Goal: Task Accomplishment & Management: Use online tool/utility

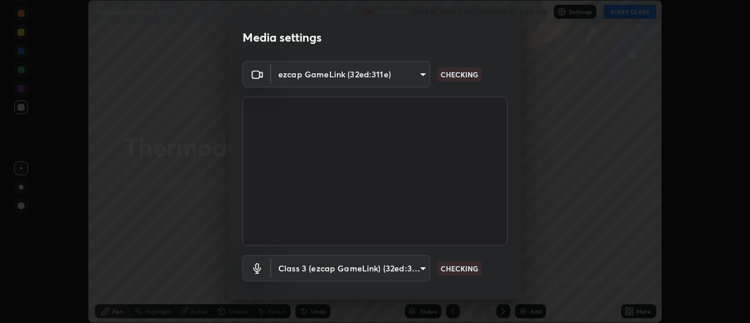
scroll to position [62, 0]
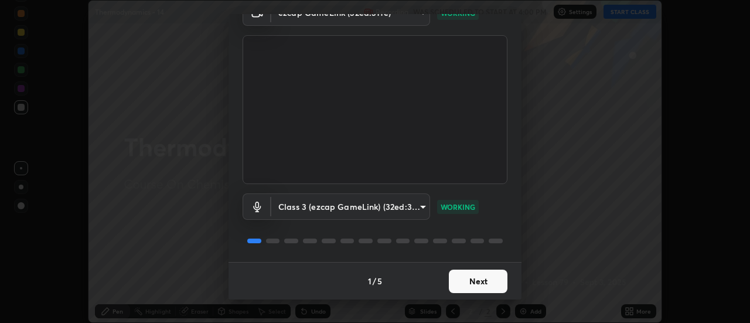
click at [465, 282] on button "Next" at bounding box center [478, 280] width 59 height 23
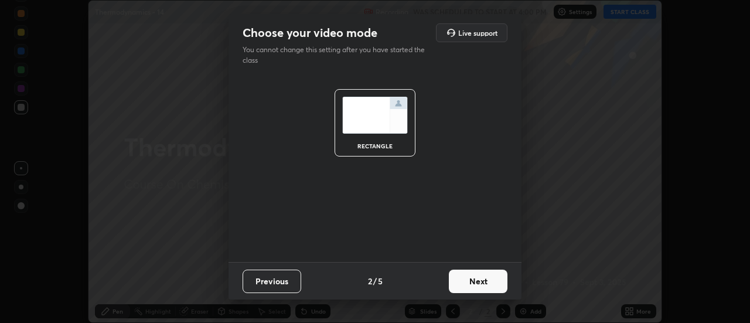
click at [465, 282] on button "Next" at bounding box center [478, 280] width 59 height 23
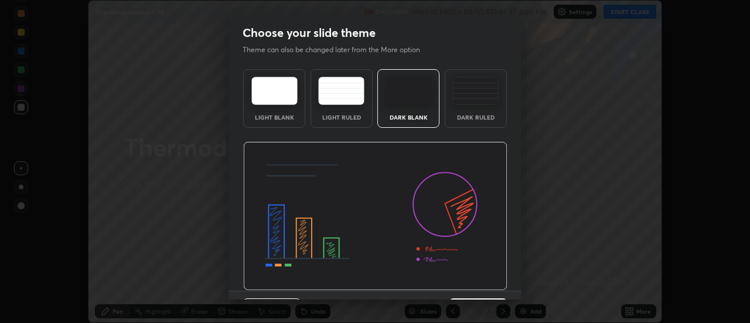
scroll to position [29, 0]
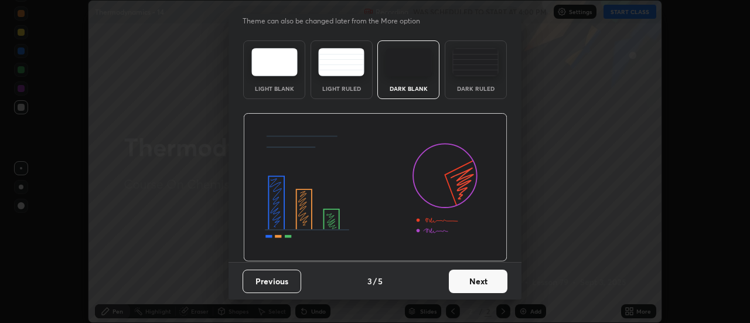
click at [455, 284] on button "Next" at bounding box center [478, 280] width 59 height 23
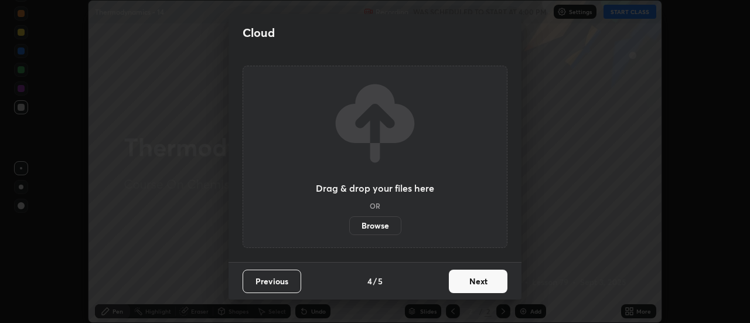
scroll to position [0, 0]
click at [455, 283] on button "Next" at bounding box center [478, 280] width 59 height 23
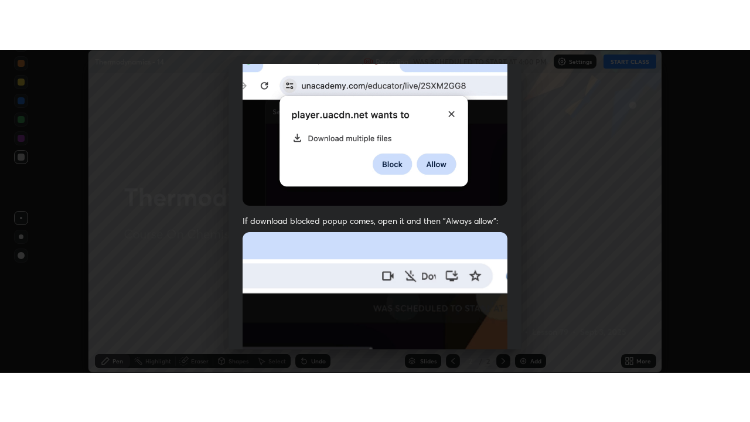
scroll to position [301, 0]
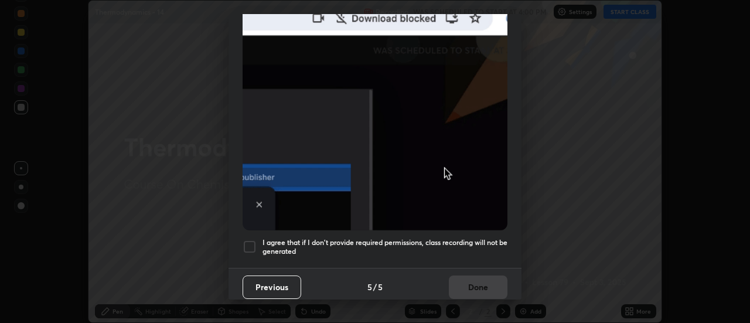
click at [250, 241] on div at bounding box center [250, 247] width 14 height 14
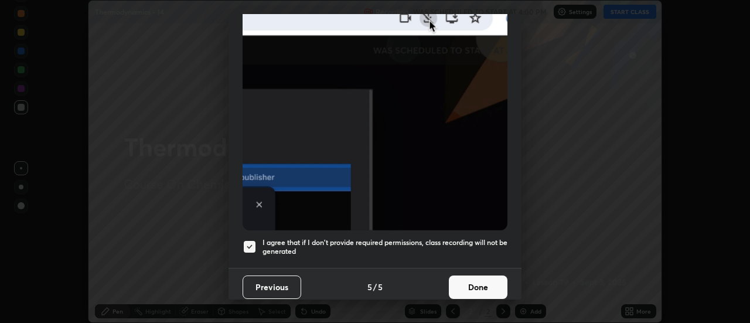
click at [463, 279] on button "Done" at bounding box center [478, 286] width 59 height 23
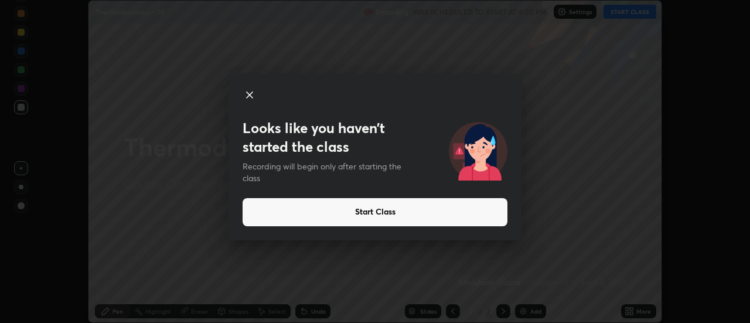
click at [251, 95] on icon at bounding box center [250, 95] width 14 height 14
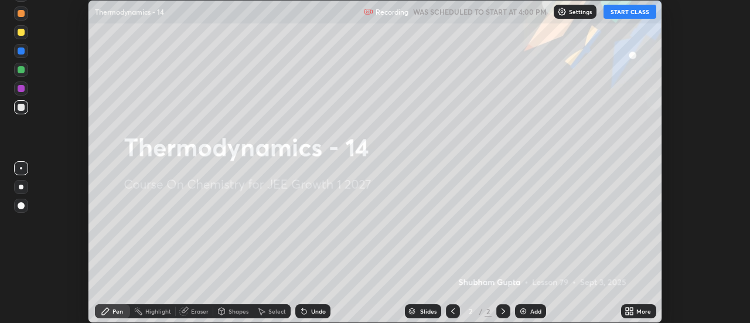
click at [618, 18] on button "START CLASS" at bounding box center [629, 12] width 53 height 14
click at [537, 305] on div "Add" at bounding box center [530, 311] width 31 height 14
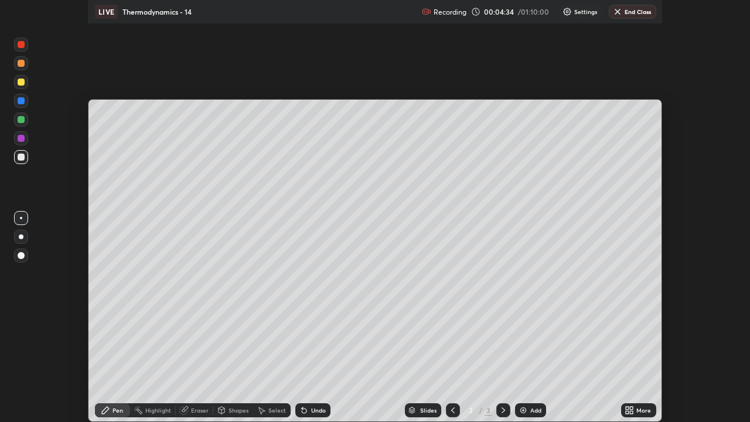
scroll to position [422, 750]
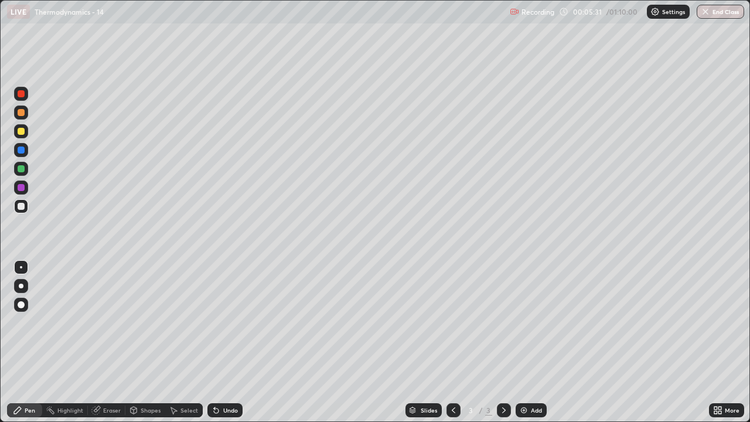
click at [21, 286] on div at bounding box center [21, 286] width 5 height 5
click at [21, 287] on div at bounding box center [21, 286] width 5 height 5
click at [228, 322] on div "Undo" at bounding box center [224, 410] width 35 height 14
click at [22, 133] on div at bounding box center [21, 131] width 7 height 7
click at [24, 115] on div at bounding box center [21, 112] width 14 height 14
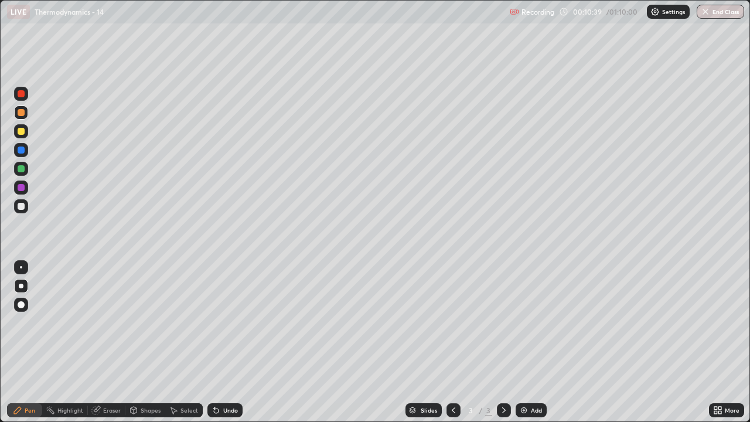
click at [22, 172] on div at bounding box center [21, 168] width 7 height 7
click at [20, 131] on div at bounding box center [21, 131] width 7 height 7
click at [22, 172] on div at bounding box center [21, 168] width 7 height 7
click at [531, 322] on div "Add" at bounding box center [536, 410] width 11 height 6
click at [26, 135] on div at bounding box center [21, 131] width 14 height 14
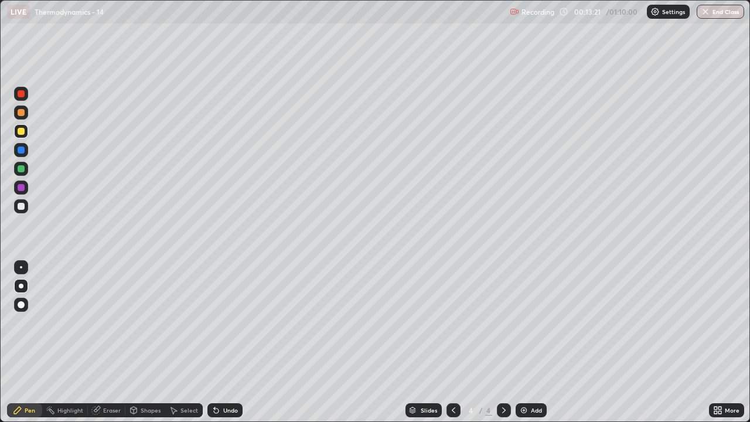
click at [21, 207] on div at bounding box center [21, 206] width 7 height 7
click at [532, 322] on div "Add" at bounding box center [536, 410] width 11 height 6
click at [22, 134] on div at bounding box center [21, 131] width 7 height 7
click at [21, 209] on div at bounding box center [21, 206] width 7 height 7
click at [22, 131] on div at bounding box center [21, 131] width 7 height 7
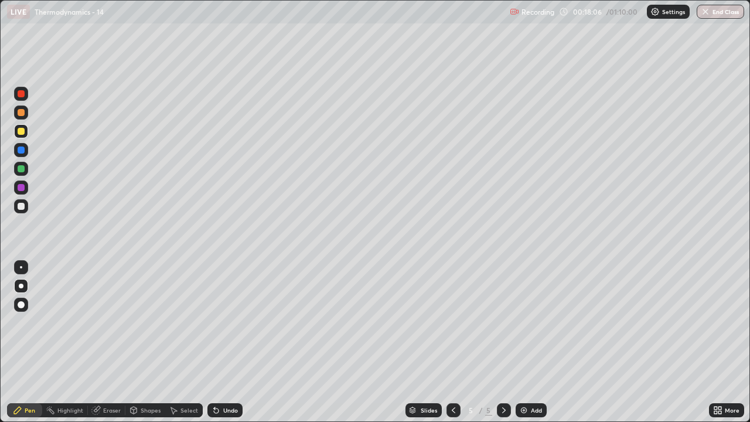
click at [452, 322] on icon at bounding box center [454, 410] width 4 height 6
click at [21, 206] on div at bounding box center [21, 206] width 7 height 7
click at [22, 204] on div at bounding box center [21, 206] width 7 height 7
click at [21, 135] on div at bounding box center [21, 131] width 14 height 14
click at [234, 322] on div "Undo" at bounding box center [230, 410] width 15 height 6
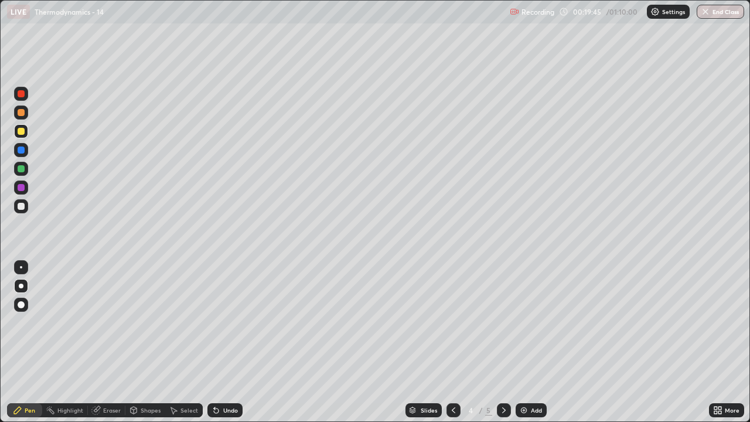
click at [21, 207] on div at bounding box center [21, 206] width 7 height 7
click at [21, 169] on div at bounding box center [21, 168] width 7 height 7
click at [21, 205] on div at bounding box center [21, 206] width 7 height 7
click at [21, 170] on div at bounding box center [21, 168] width 7 height 7
click at [106, 322] on div "Eraser" at bounding box center [112, 410] width 18 height 6
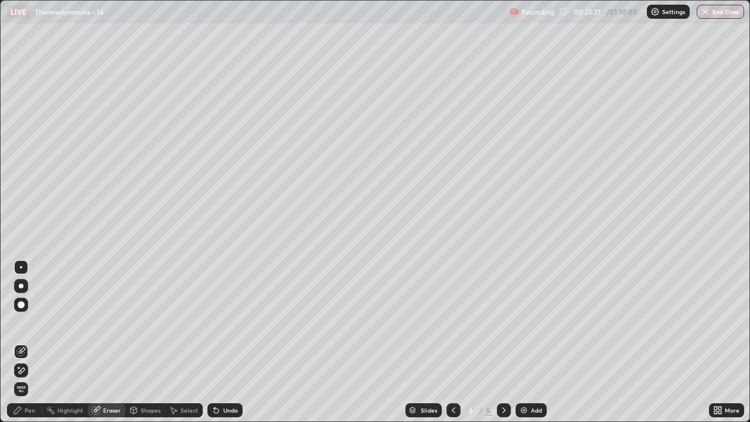
click at [218, 322] on icon at bounding box center [215, 409] width 9 height 9
click at [23, 322] on icon at bounding box center [20, 371] width 9 height 10
click at [24, 322] on icon at bounding box center [20, 351] width 9 height 9
click at [28, 322] on div "Pen" at bounding box center [30, 410] width 11 height 6
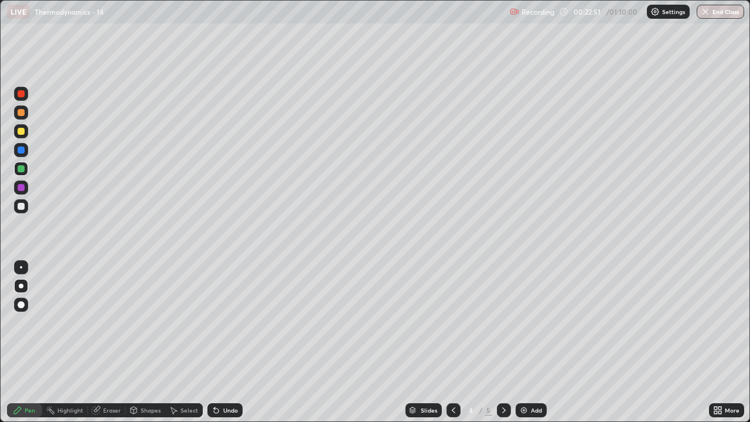
click at [23, 205] on div at bounding box center [21, 206] width 7 height 7
click at [223, 322] on div "Undo" at bounding box center [230, 410] width 15 height 6
click at [502, 322] on icon at bounding box center [504, 410] width 4 height 6
click at [523, 322] on img at bounding box center [523, 409] width 9 height 9
click at [22, 210] on div at bounding box center [21, 206] width 14 height 14
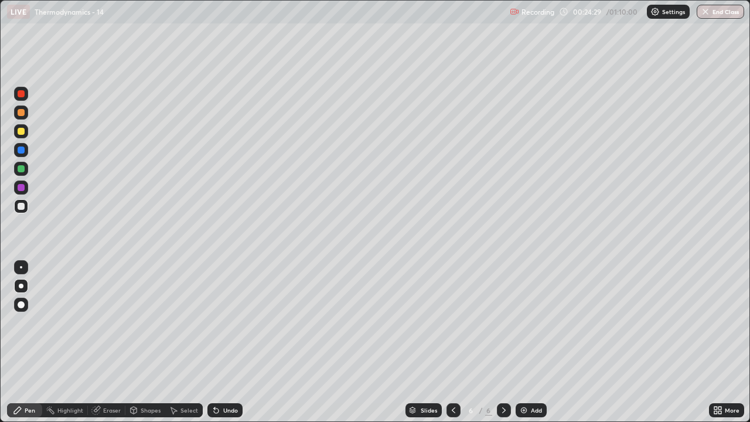
click at [22, 209] on div at bounding box center [21, 206] width 7 height 7
click at [23, 135] on div at bounding box center [21, 131] width 14 height 14
click at [21, 168] on div at bounding box center [21, 168] width 7 height 7
click at [110, 322] on div "Eraser" at bounding box center [112, 410] width 18 height 6
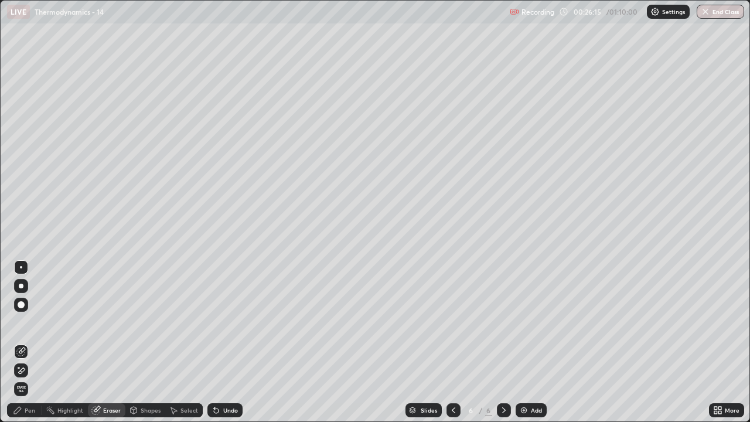
click at [31, 322] on div "Pen" at bounding box center [30, 410] width 11 height 6
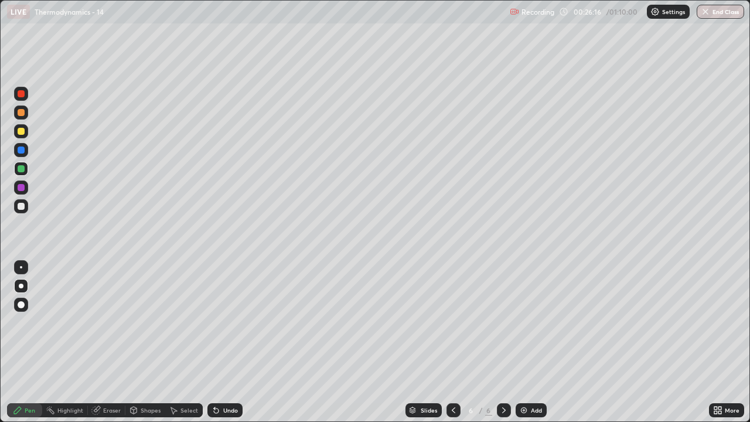
click at [22, 132] on div at bounding box center [21, 131] width 7 height 7
click at [452, 322] on icon at bounding box center [453, 409] width 9 height 9
click at [453, 322] on icon at bounding box center [453, 409] width 9 height 9
click at [452, 322] on icon at bounding box center [453, 409] width 9 height 9
click at [453, 322] on icon at bounding box center [453, 409] width 9 height 9
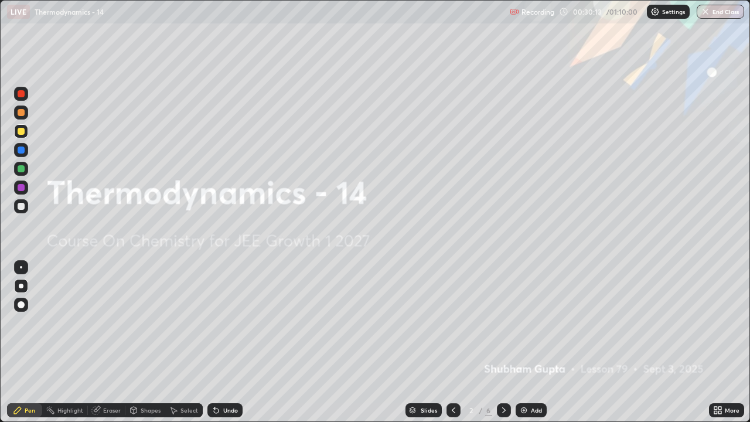
click at [507, 322] on icon at bounding box center [503, 409] width 9 height 9
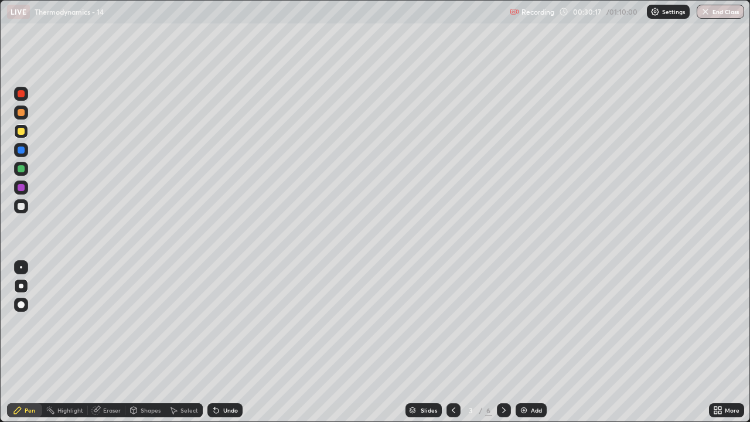
click at [503, 322] on icon at bounding box center [504, 410] width 4 height 6
click at [504, 322] on icon at bounding box center [503, 409] width 9 height 9
click at [501, 322] on icon at bounding box center [503, 409] width 9 height 9
click at [452, 322] on icon at bounding box center [453, 409] width 9 height 9
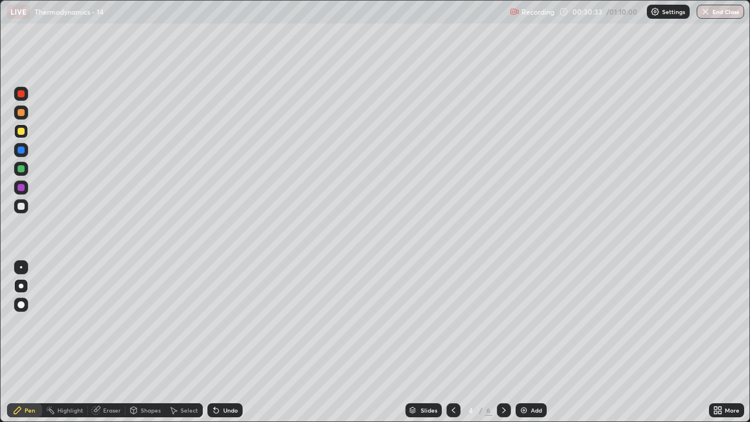
click at [453, 322] on div at bounding box center [453, 410] width 14 height 14
click at [452, 322] on icon at bounding box center [453, 409] width 9 height 9
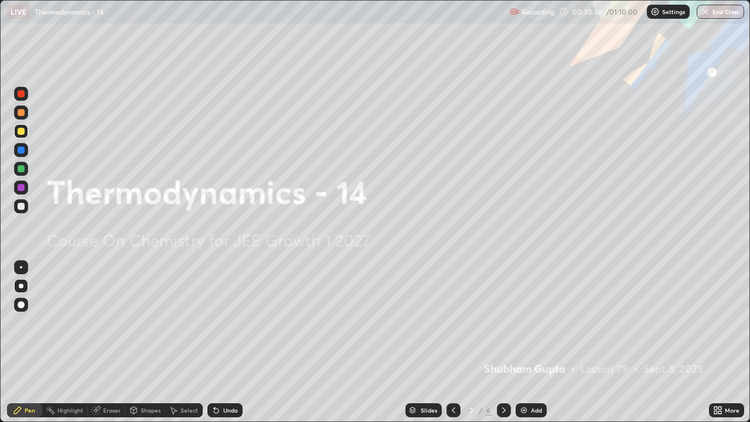
click at [503, 322] on icon at bounding box center [504, 410] width 4 height 6
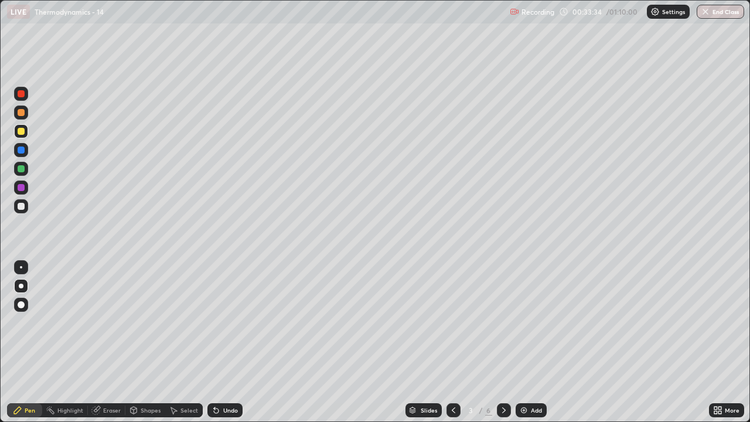
click at [503, 322] on icon at bounding box center [503, 409] width 9 height 9
click at [451, 322] on icon at bounding box center [453, 409] width 9 height 9
click at [12, 322] on div at bounding box center [21, 328] width 19 height 141
click at [502, 322] on icon at bounding box center [503, 409] width 9 height 9
click at [503, 322] on icon at bounding box center [503, 409] width 9 height 9
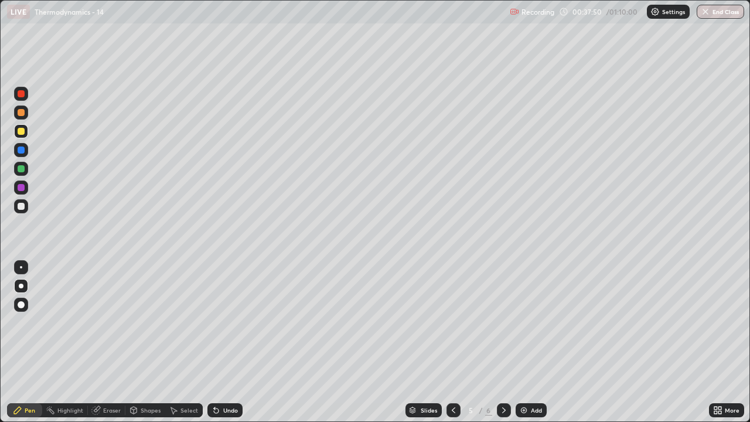
click at [508, 322] on div at bounding box center [504, 410] width 14 height 14
click at [23, 117] on div at bounding box center [21, 112] width 14 height 14
click at [21, 113] on div at bounding box center [21, 112] width 7 height 7
click at [526, 322] on img at bounding box center [523, 409] width 9 height 9
click at [22, 207] on div at bounding box center [21, 206] width 7 height 7
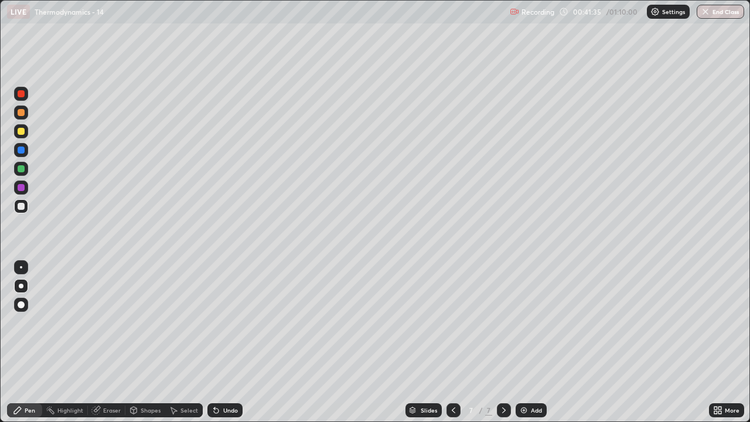
click at [21, 206] on div at bounding box center [21, 206] width 7 height 7
click at [226, 322] on div "Undo" at bounding box center [224, 410] width 35 height 14
click at [228, 322] on div "Undo" at bounding box center [230, 410] width 15 height 6
click at [224, 322] on div "Undo" at bounding box center [224, 410] width 35 height 14
click at [214, 322] on icon at bounding box center [214, 407] width 1 height 1
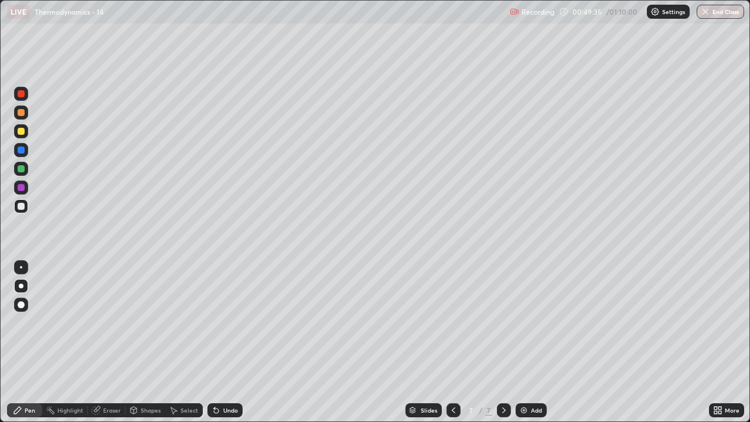
click at [21, 132] on div at bounding box center [21, 131] width 7 height 7
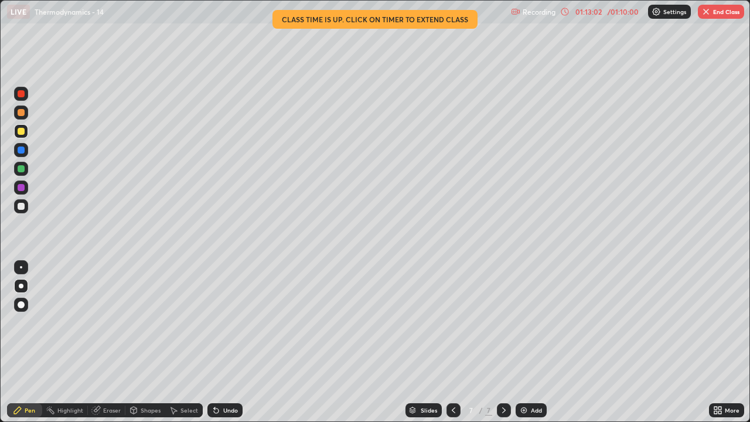
click at [531, 322] on div "Add" at bounding box center [536, 410] width 11 height 6
click at [589, 15] on div "01:13:08" at bounding box center [588, 11] width 33 height 7
click at [589, 14] on div "01:13:08" at bounding box center [588, 11] width 33 height 7
click at [591, 12] on div "01:13:08" at bounding box center [588, 11] width 33 height 7
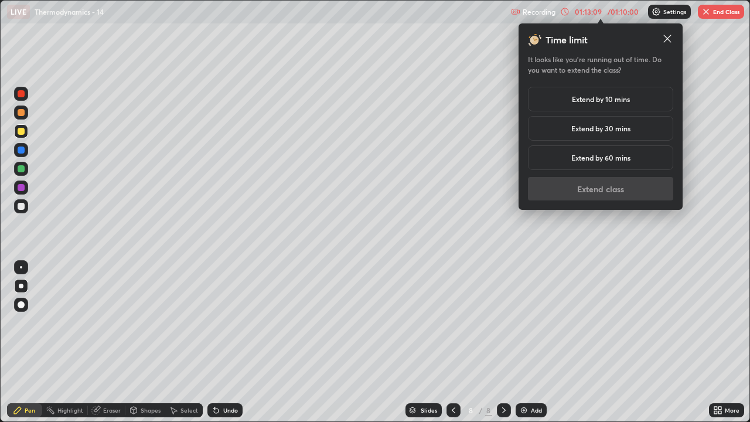
click at [605, 98] on h5 "Extend by 10 mins" at bounding box center [601, 99] width 58 height 11
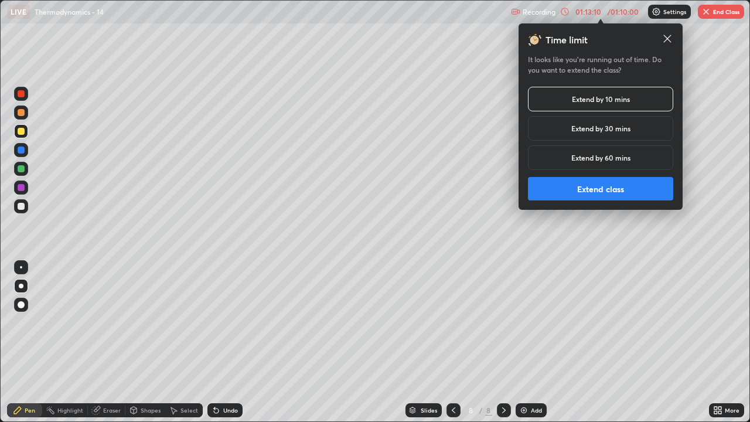
click at [605, 183] on button "Extend class" at bounding box center [600, 188] width 145 height 23
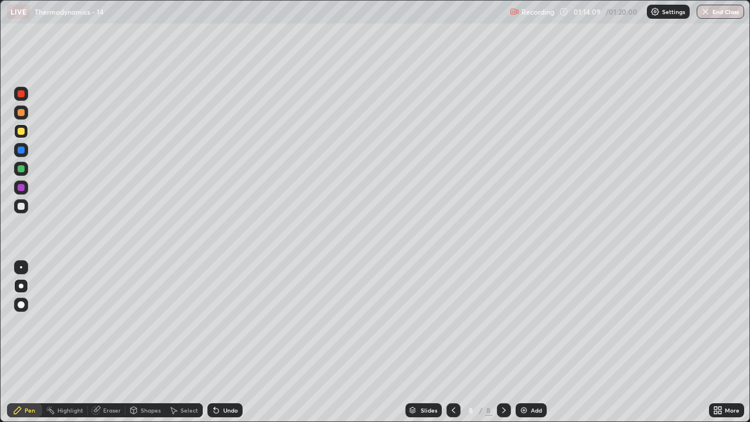
click at [23, 170] on div at bounding box center [21, 168] width 7 height 7
click at [713, 11] on button "End Class" at bounding box center [721, 12] width 46 height 14
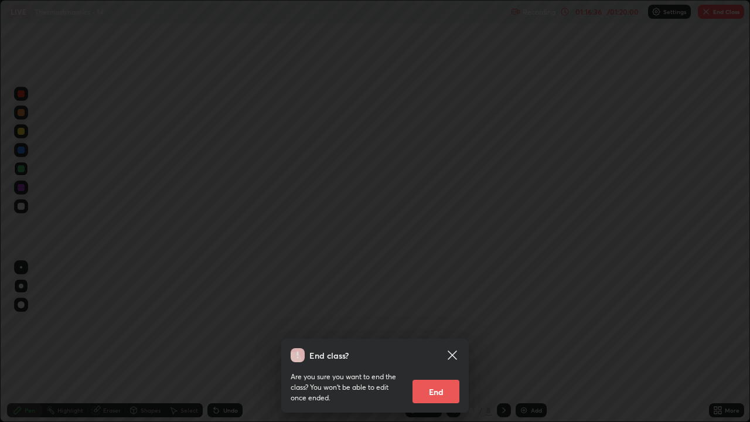
click at [443, 322] on button "End" at bounding box center [435, 391] width 47 height 23
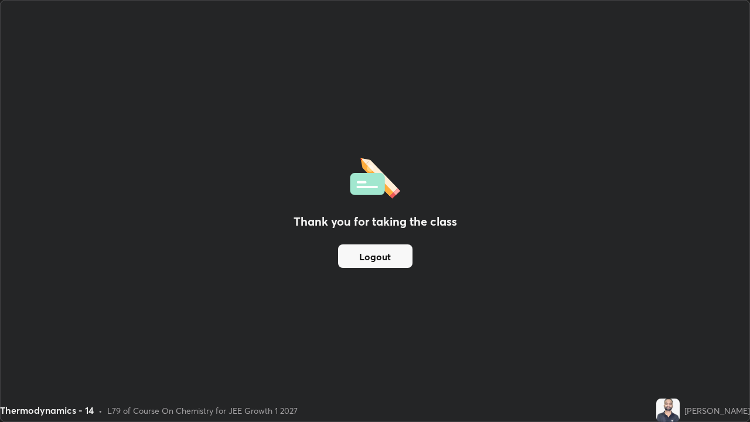
click at [533, 182] on div "Thank you for taking the class Logout" at bounding box center [375, 211] width 749 height 421
click at [534, 192] on div "Thank you for taking the class Logout" at bounding box center [375, 211] width 749 height 421
